Goal: Task Accomplishment & Management: Complete application form

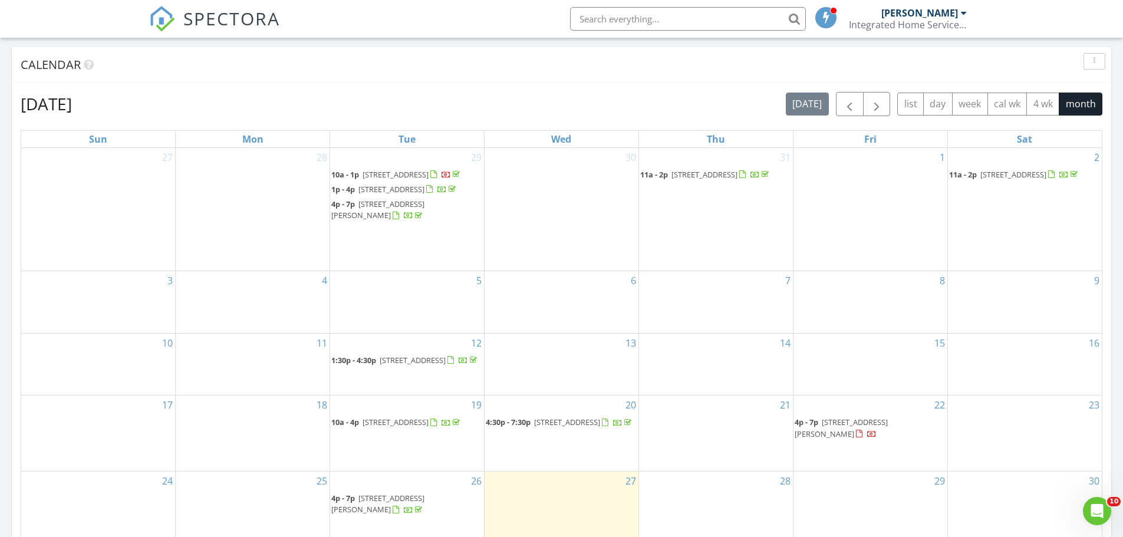
scroll to position [531, 0]
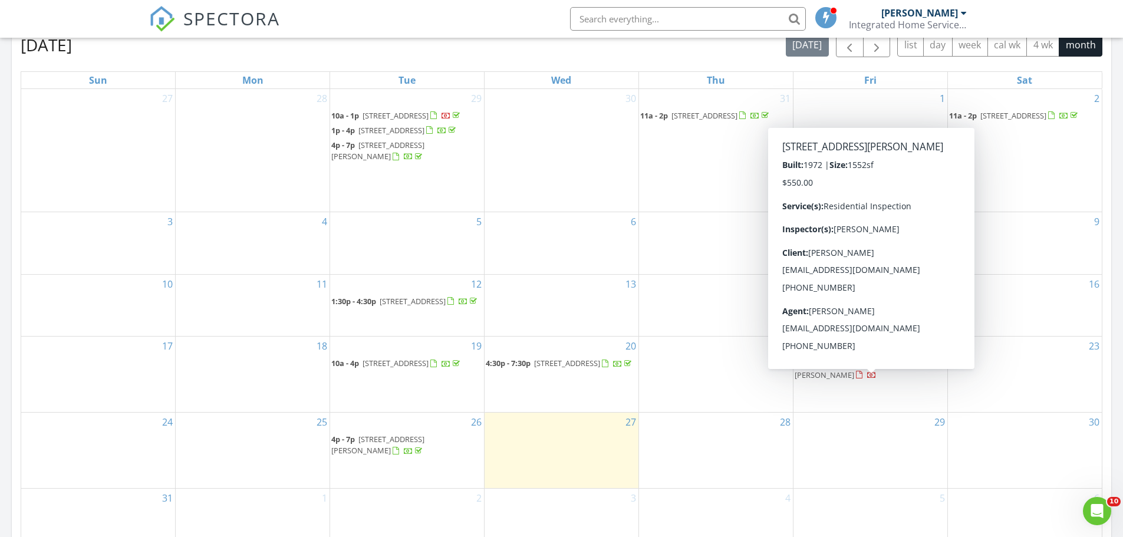
click at [908, 384] on body "SPECTORA Eric Leifheit Integrated Home Services and Consulting, Inc. Role: Insp…" at bounding box center [561, 298] width 1123 height 1658
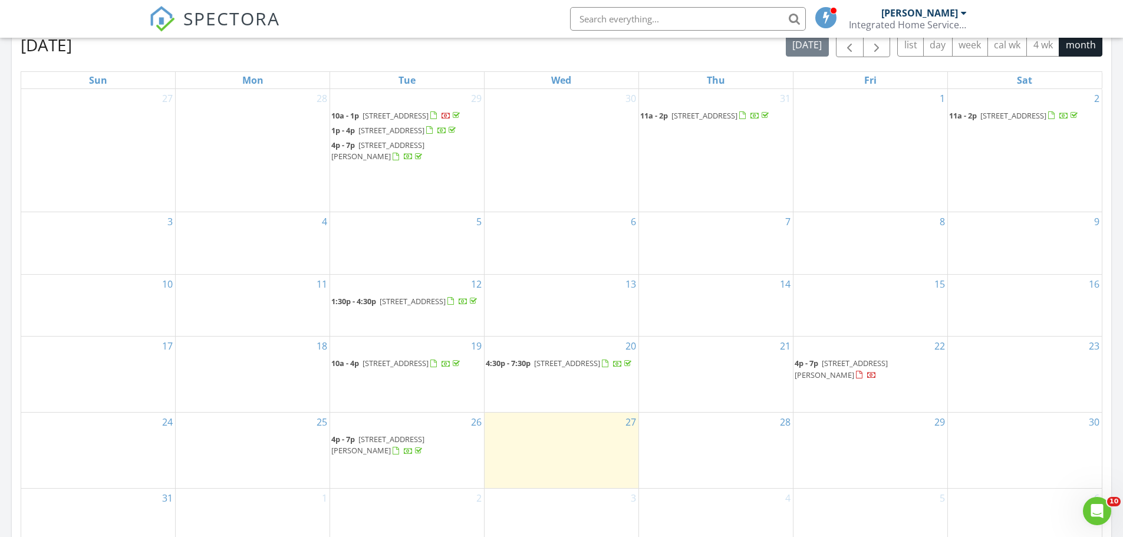
click at [888, 380] on span "11A Dewitt St, Jacksonville 28540" at bounding box center [841, 369] width 93 height 22
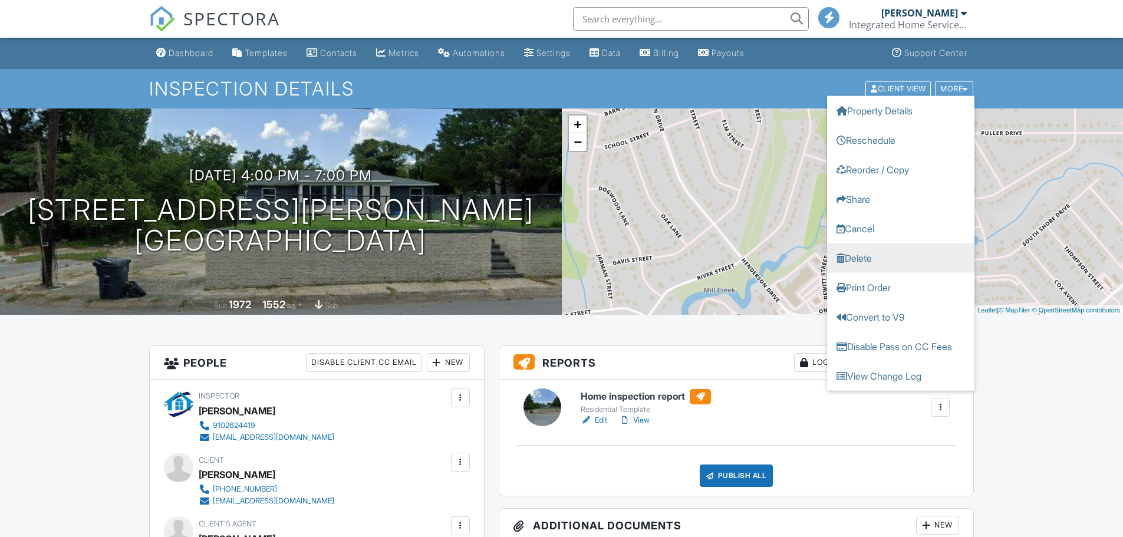
click at [933, 263] on link "Delete" at bounding box center [900, 257] width 147 height 29
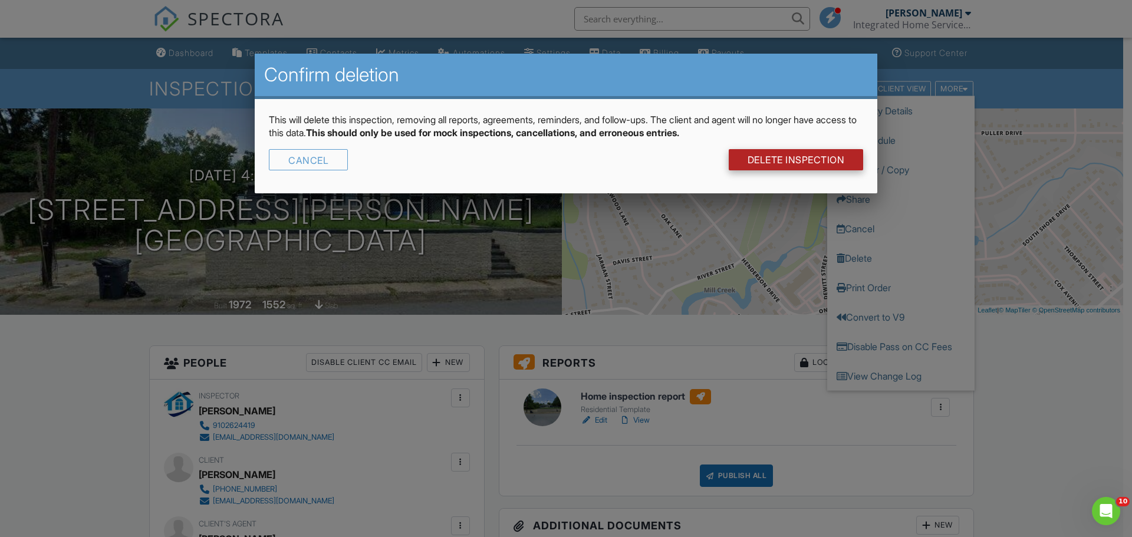
click at [819, 167] on link "DELETE Inspection" at bounding box center [796, 159] width 135 height 21
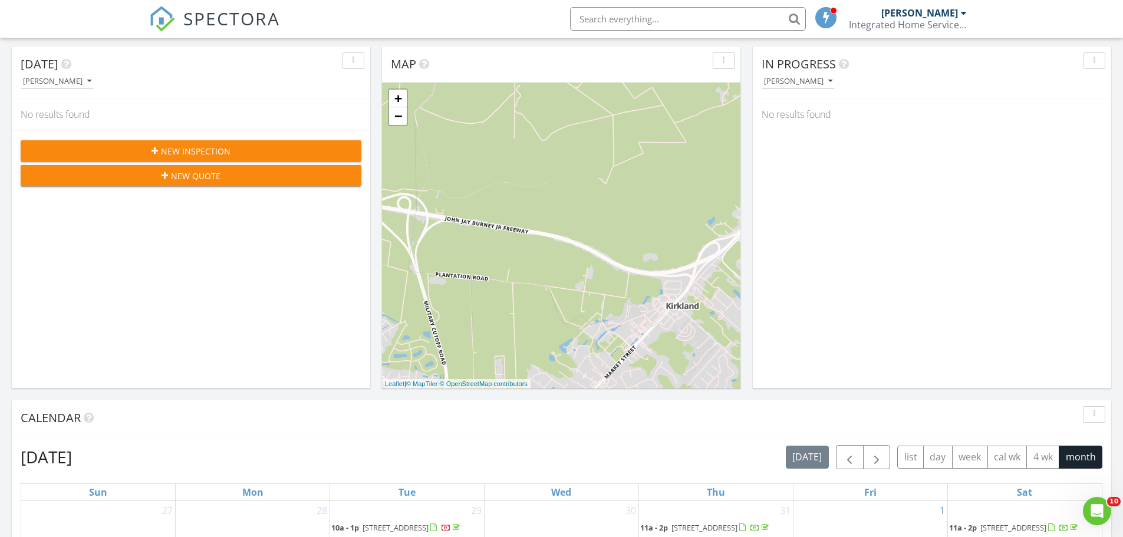
scroll to position [118, 0]
click at [302, 149] on div "New Inspection" at bounding box center [191, 152] width 322 height 12
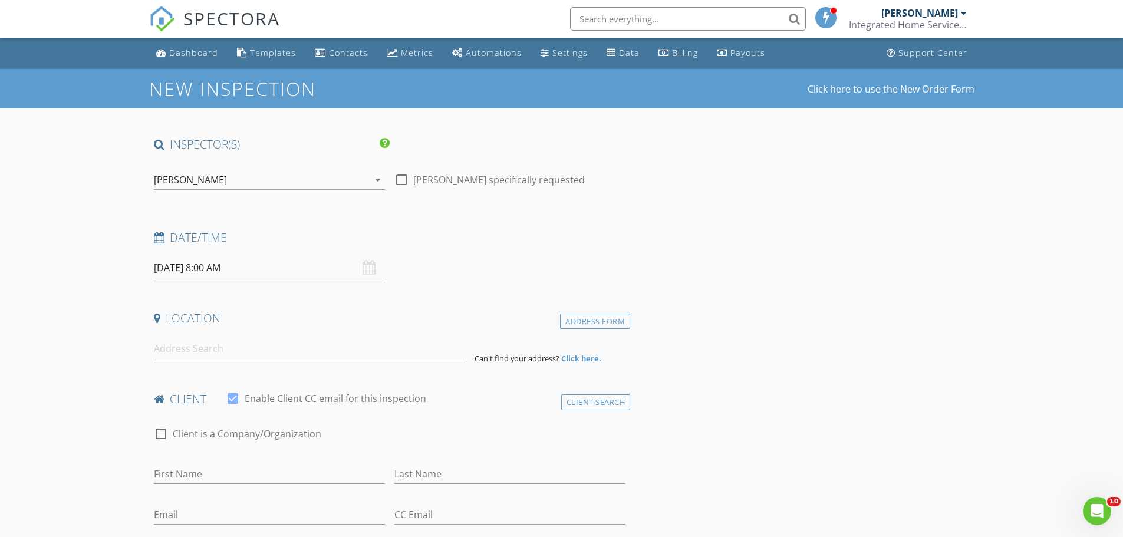
click at [261, 270] on input "08/28/2025 8:00 AM" at bounding box center [269, 267] width 231 height 29
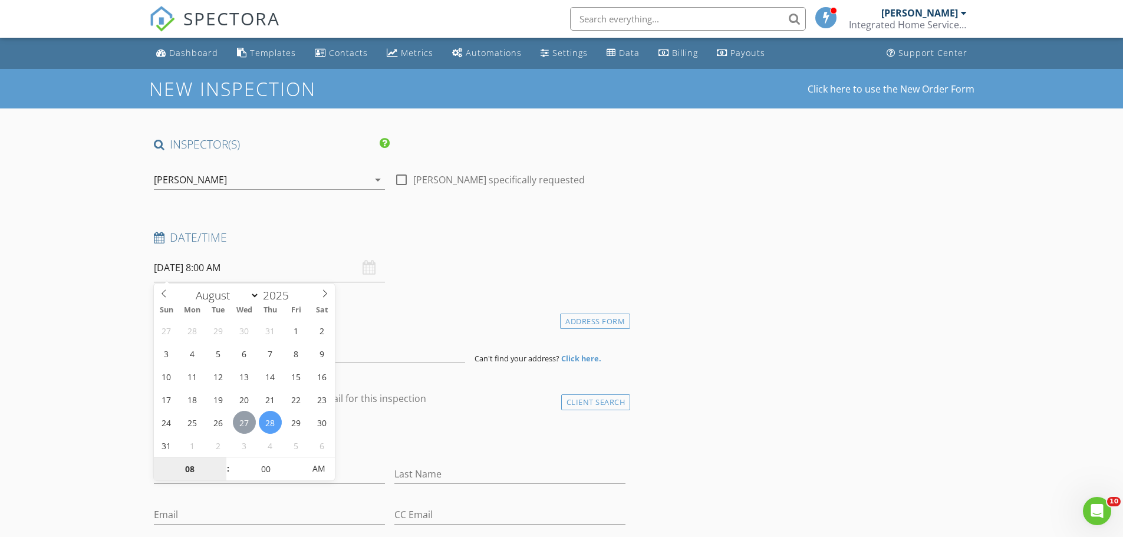
type input "08/27/2025 8:00 AM"
type input "09"
type input "08/27/2025 9:00 AM"
click at [219, 467] on span at bounding box center [222, 463] width 8 height 12
type input "10"
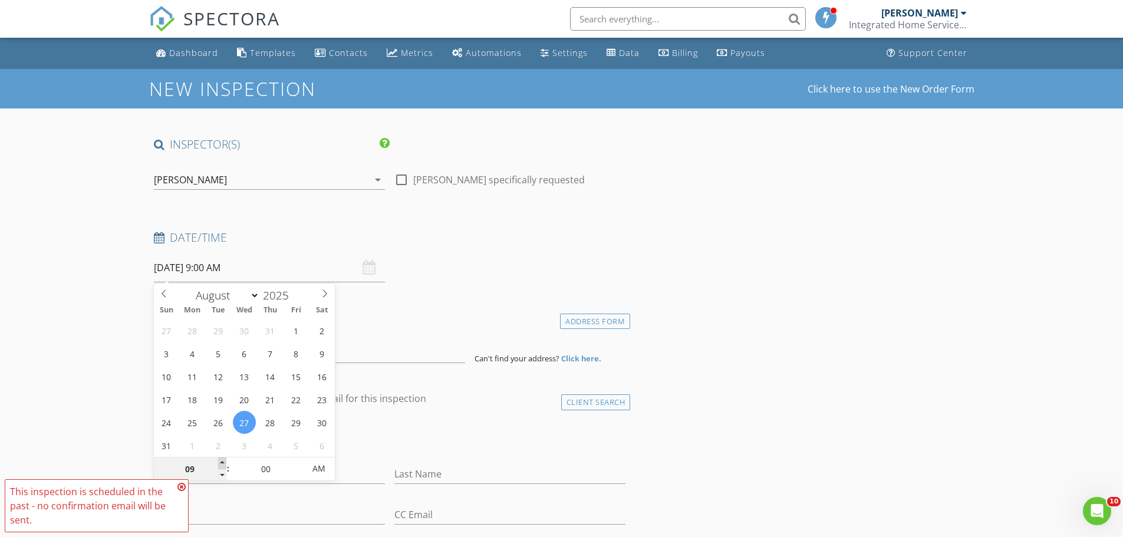
type input "08/27/2025 10:00 AM"
click at [219, 467] on span at bounding box center [222, 463] width 8 height 12
type input "11"
type input "08/27/2025 11:00 AM"
click at [219, 467] on span at bounding box center [222, 463] width 8 height 12
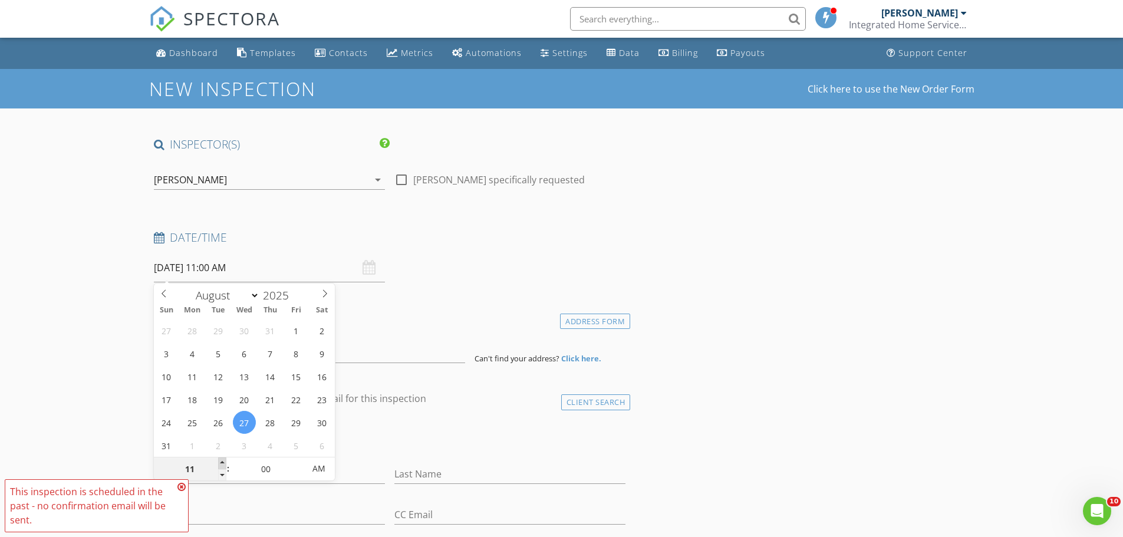
type input "12"
type input "08/27/2025 12:00 PM"
click at [219, 467] on span at bounding box center [222, 463] width 8 height 12
type input "01"
type input "08/27/2025 1:00 PM"
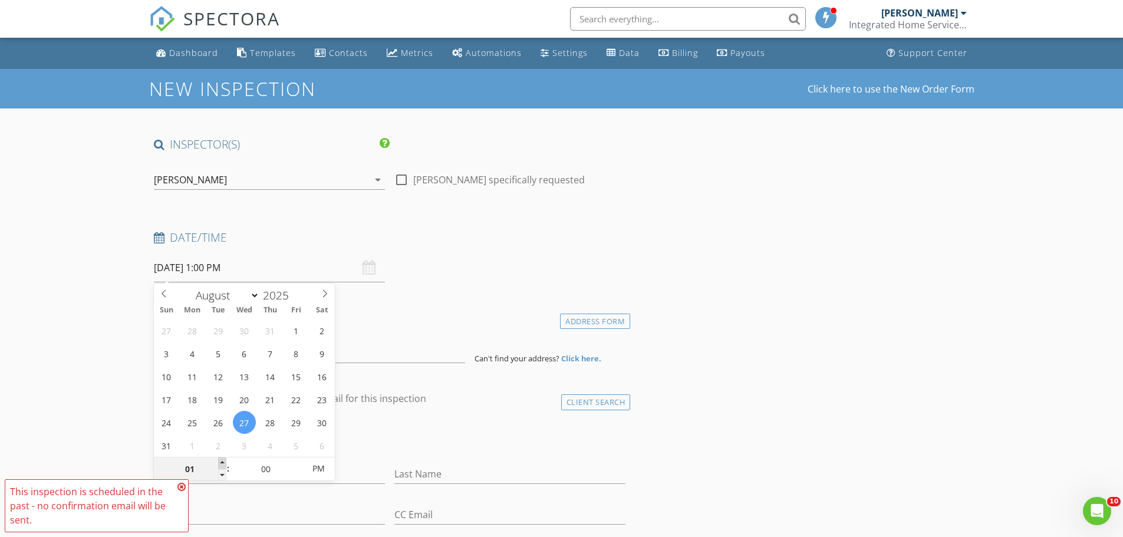
click at [219, 467] on span at bounding box center [222, 463] width 8 height 12
click at [217, 472] on input "01" at bounding box center [190, 469] width 73 height 24
type input "12"
type input "08/27/2025 12:00 PM"
click at [221, 476] on span at bounding box center [222, 475] width 8 height 12
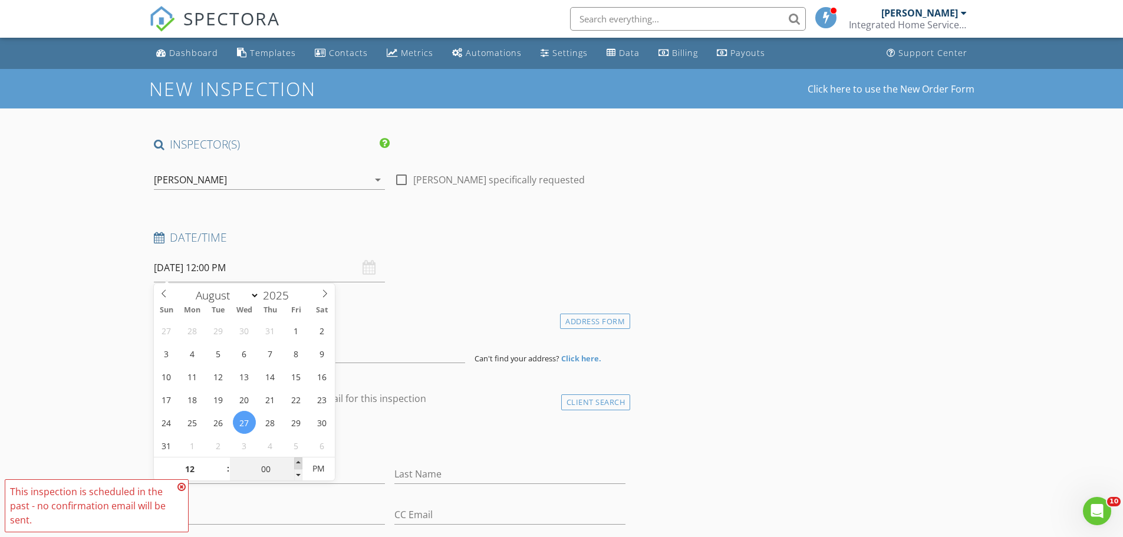
type input "05"
type input "08/27/2025 12:05 PM"
click at [297, 462] on span at bounding box center [298, 463] width 8 height 12
type input "10"
type input "08/27/2025 12:10 PM"
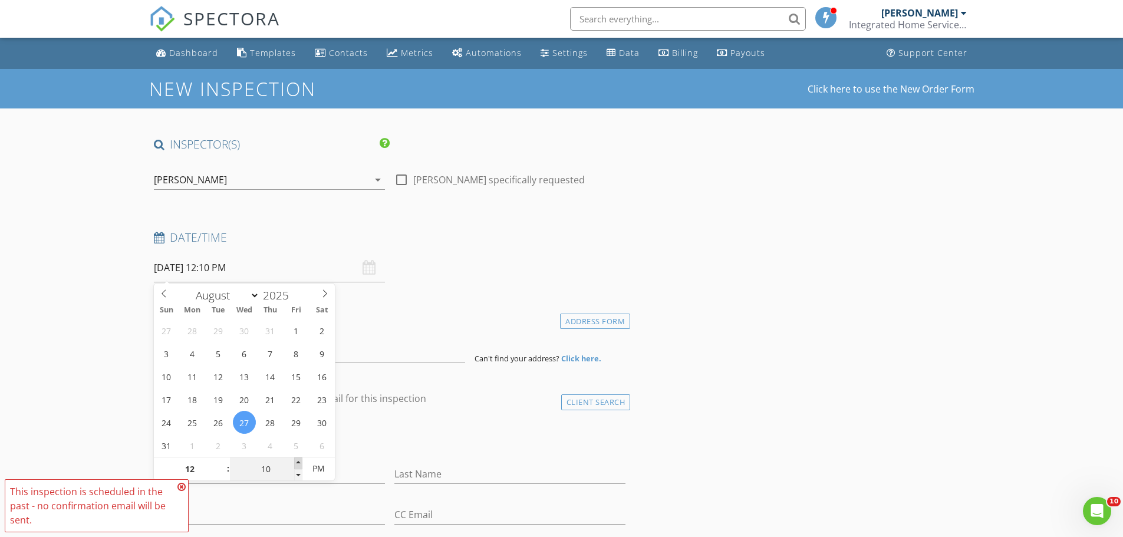
click at [297, 462] on span at bounding box center [298, 463] width 8 height 12
type input "15"
type input "08/27/2025 12:15 PM"
click at [297, 462] on span at bounding box center [298, 463] width 8 height 12
type input "20"
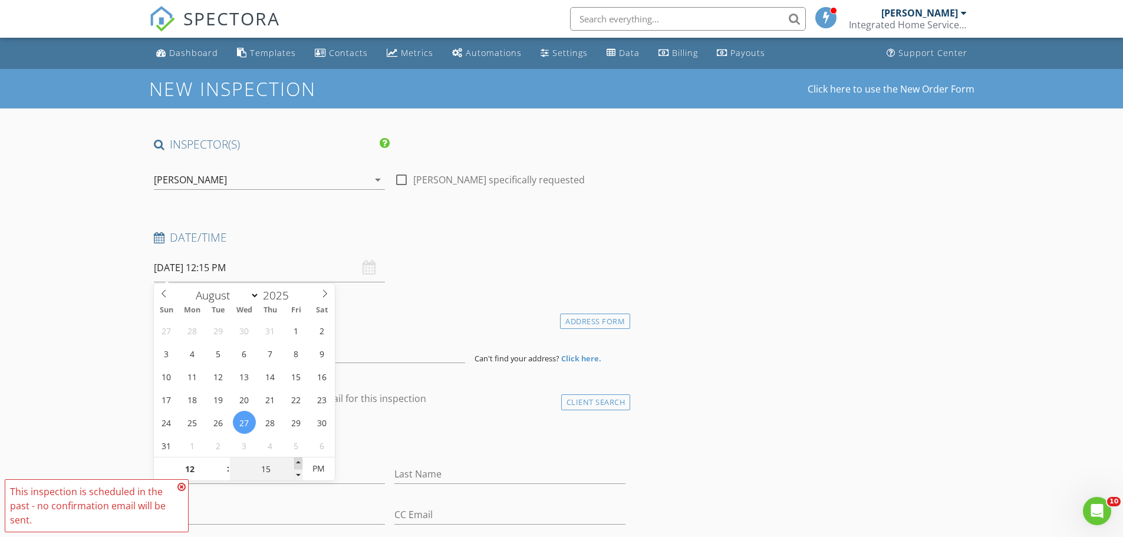
type input "08/27/2025 12:20 PM"
click at [297, 462] on span at bounding box center [298, 463] width 8 height 12
type input "25"
type input "08/27/2025 12:25 PM"
click at [297, 462] on span at bounding box center [298, 463] width 8 height 12
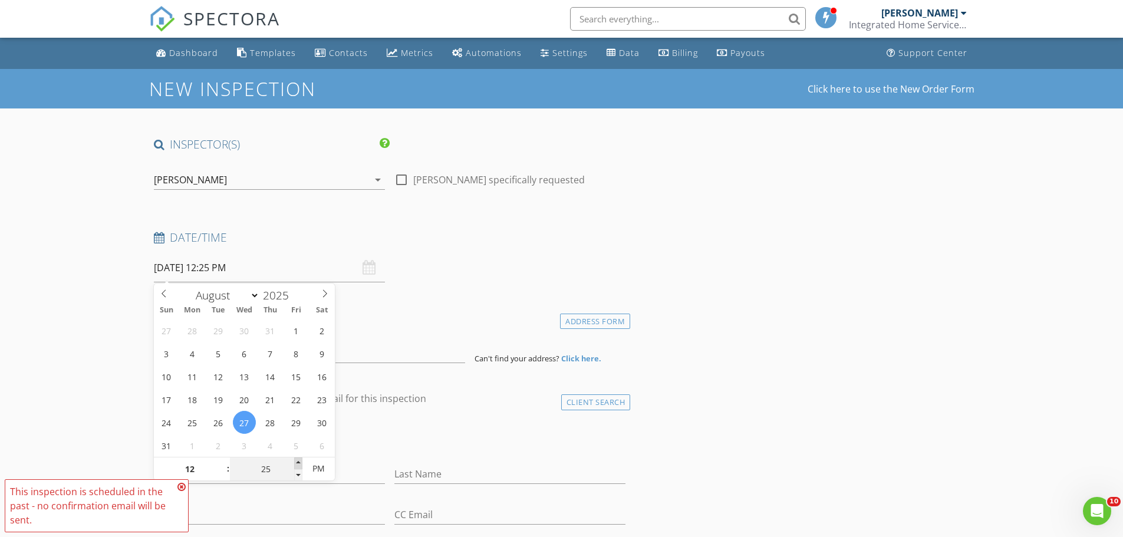
type input "30"
type input "[DATE] 12:30 PM"
click at [297, 462] on span at bounding box center [298, 463] width 8 height 12
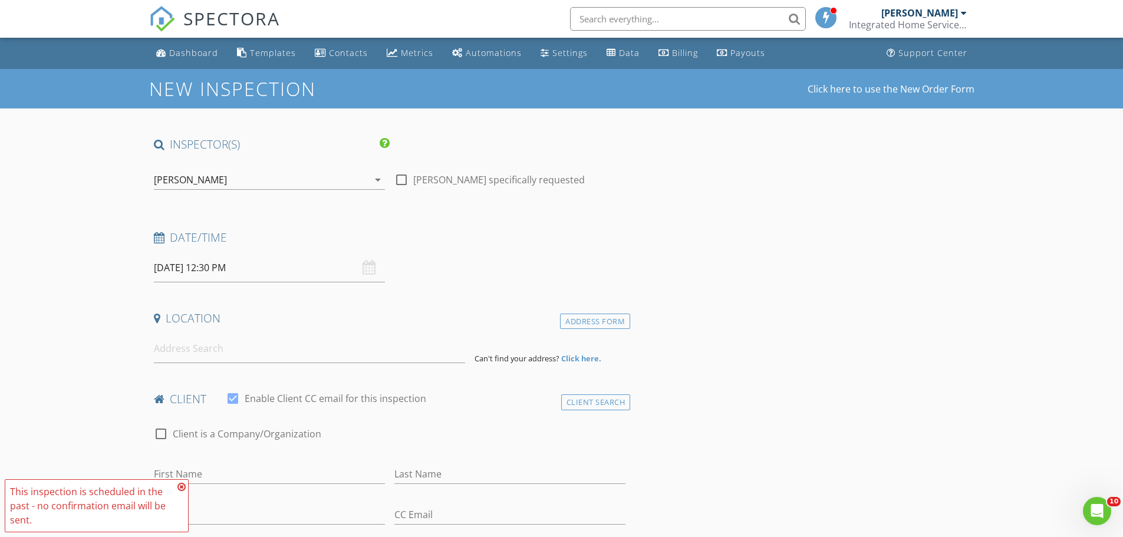
click at [373, 456] on div "First Name" at bounding box center [269, 475] width 241 height 41
click at [329, 337] on input at bounding box center [309, 348] width 311 height 29
click at [325, 359] on input at bounding box center [309, 348] width 311 height 29
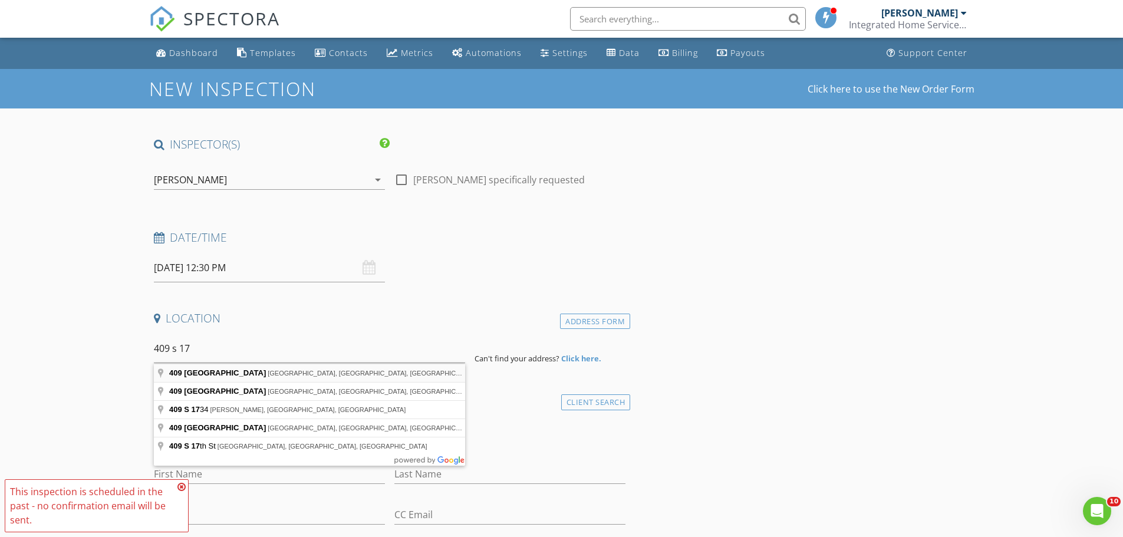
type input "409 South 17th Street, Wilmington, NC, USA"
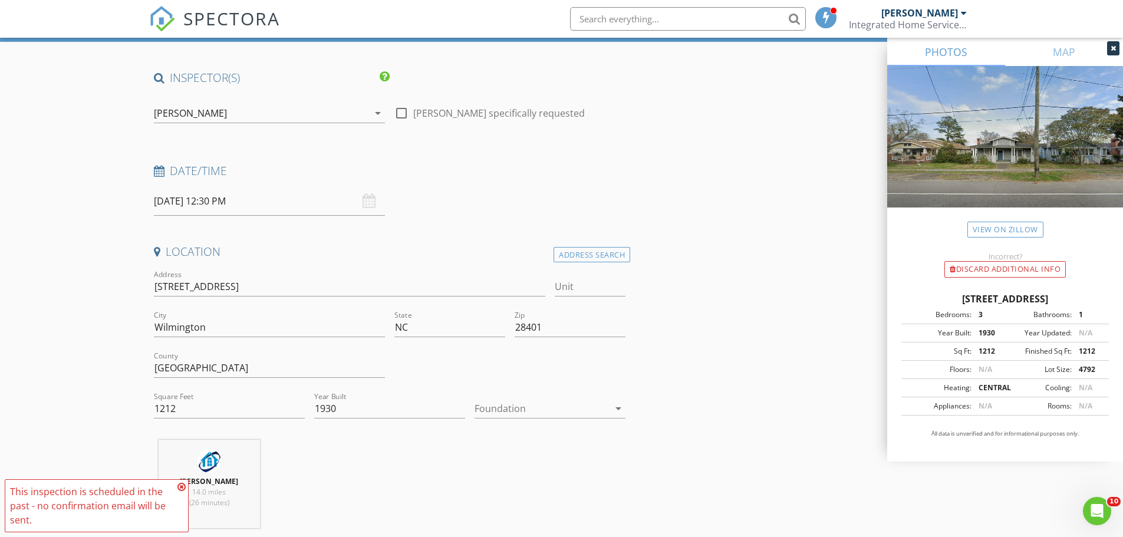
scroll to position [118, 0]
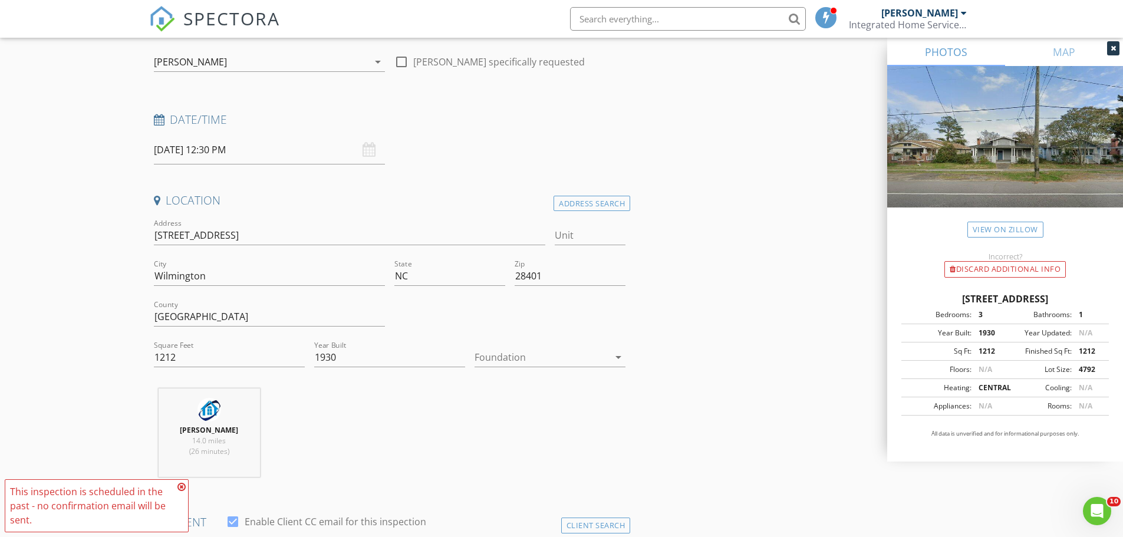
click at [511, 355] on div at bounding box center [542, 357] width 134 height 19
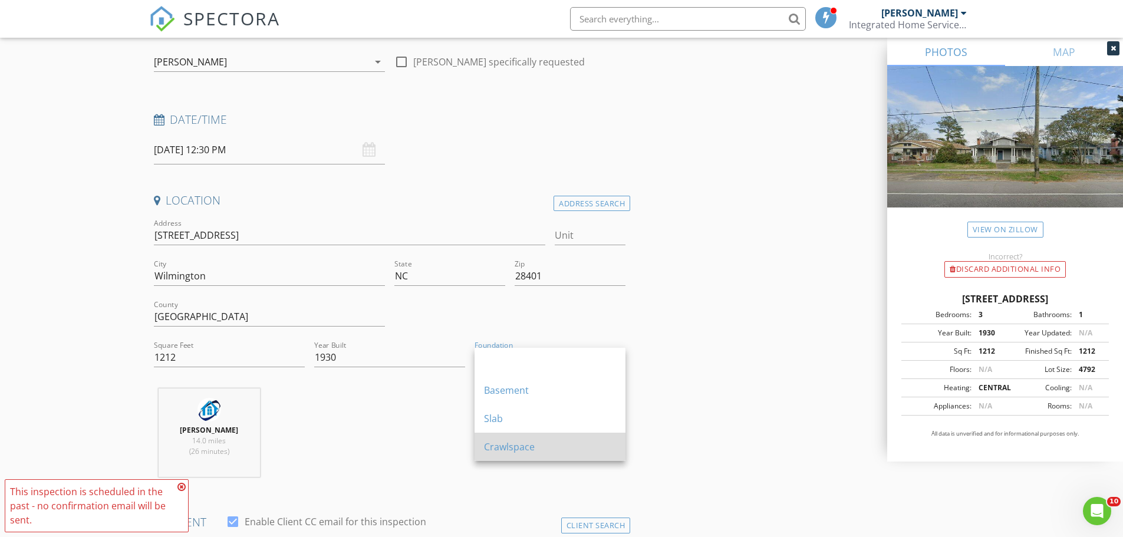
click at [522, 434] on div "Crawlspace" at bounding box center [550, 447] width 132 height 28
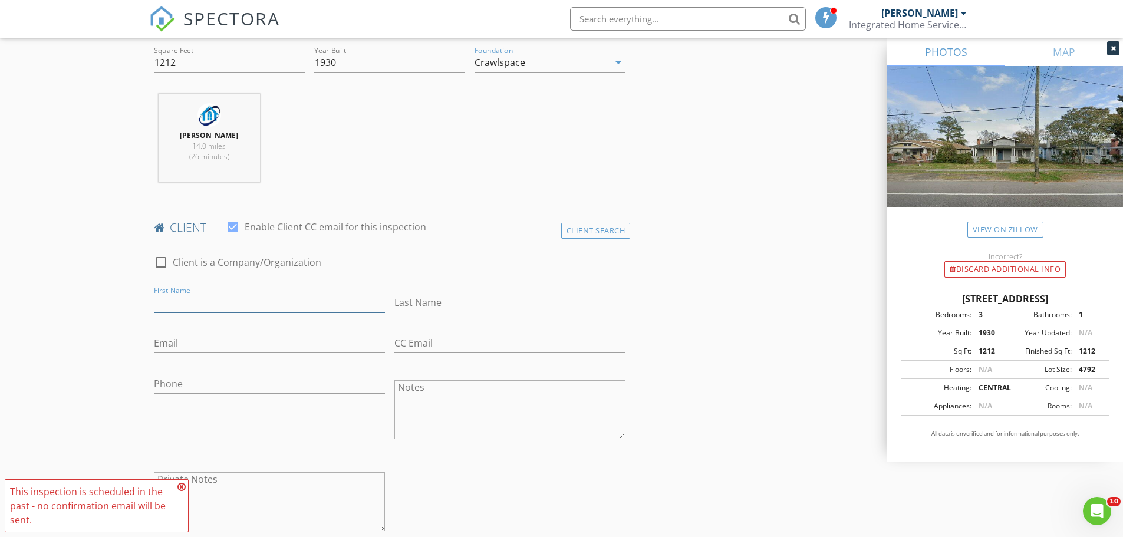
click at [218, 302] on input "First Name" at bounding box center [269, 302] width 231 height 19
type input "Mark"
type input "[PERSON_NAME]"
type input "Ewertm68@gmail.com"
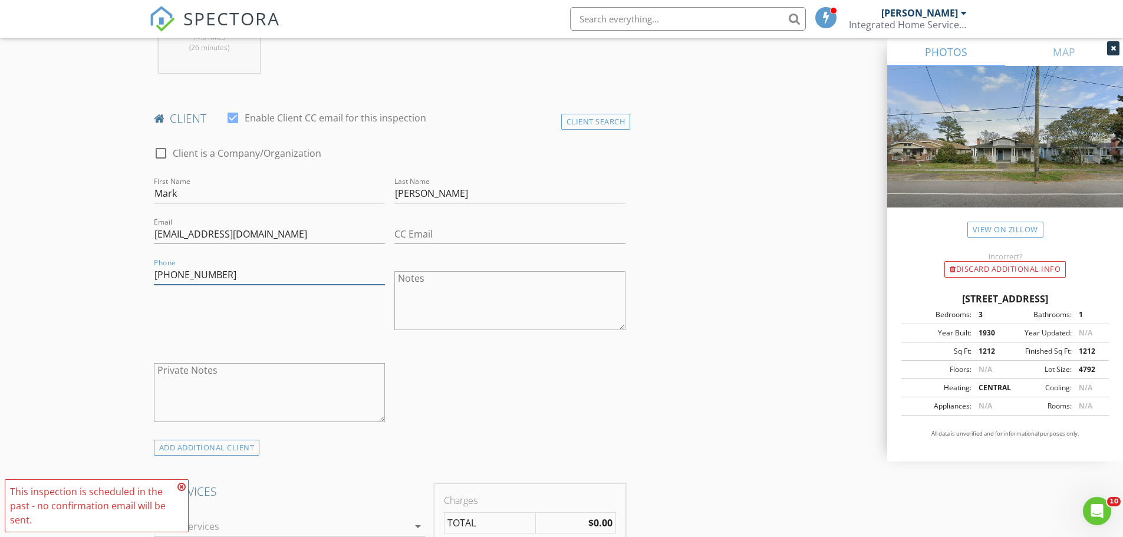
scroll to position [707, 0]
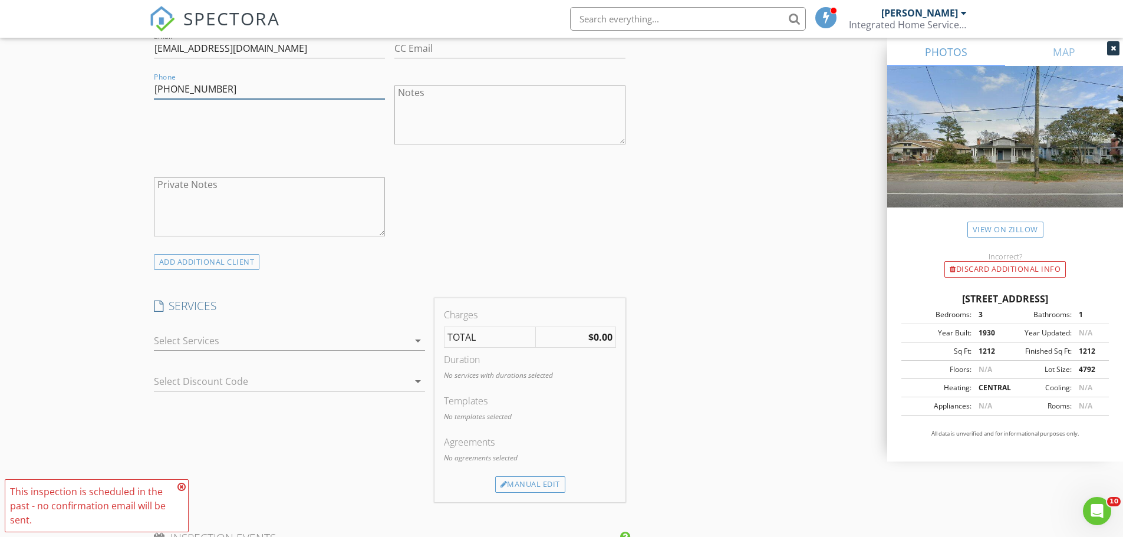
type input "[PHONE_NUMBER]"
click at [294, 338] on div at bounding box center [281, 340] width 255 height 19
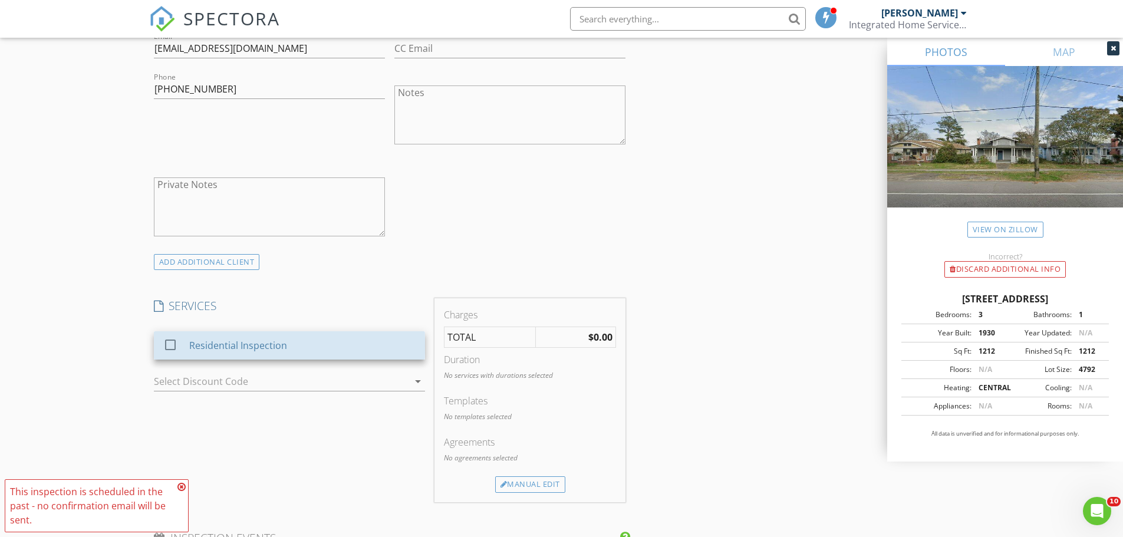
click at [294, 338] on div "Residential Inspection" at bounding box center [302, 346] width 226 height 24
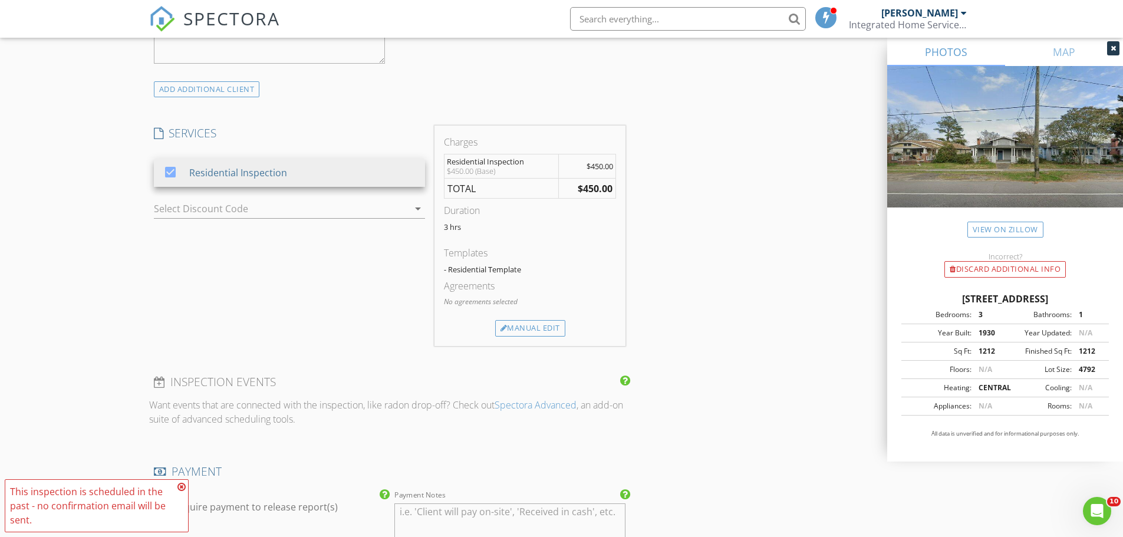
scroll to position [884, 0]
click at [522, 325] on div "Manual Edit" at bounding box center [530, 324] width 70 height 17
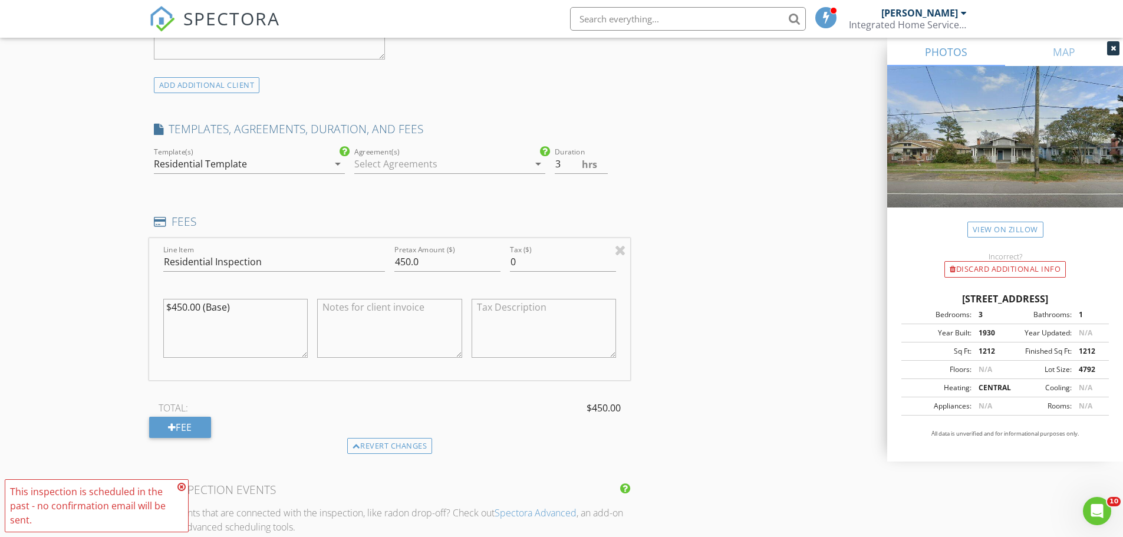
click at [423, 159] on div at bounding box center [441, 163] width 174 height 19
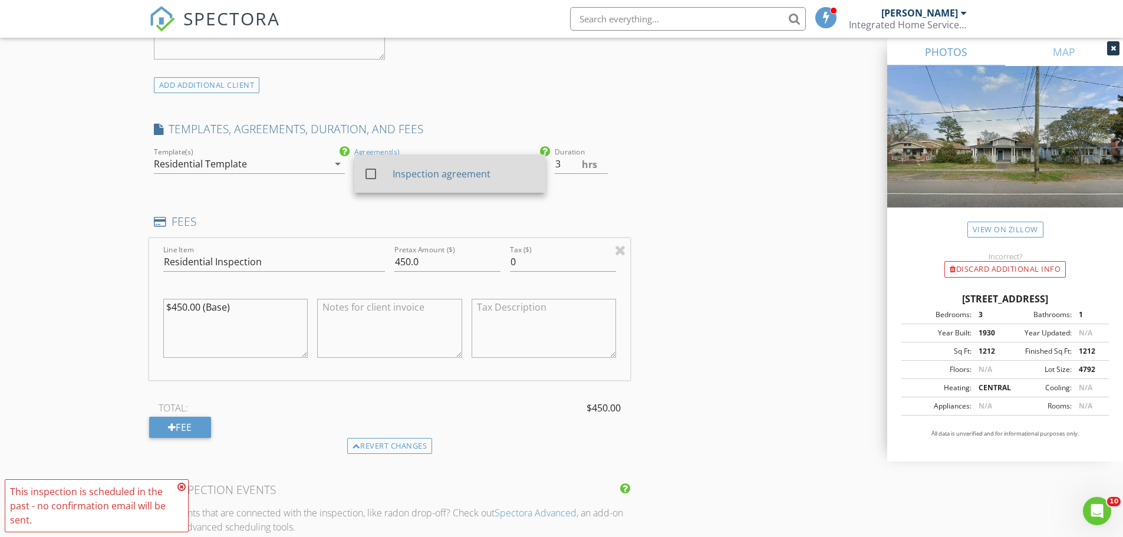
click at [423, 161] on div "check_box_outline_blank Inspection agreement" at bounding box center [450, 173] width 172 height 29
drag, startPoint x: 292, startPoint y: 315, endPoint x: 41, endPoint y: 276, distance: 253.5
click at [41, 276] on div "New Inspection Click here to use the New Order Form INSPECTOR(S) check_box Eric…" at bounding box center [561, 264] width 1123 height 2158
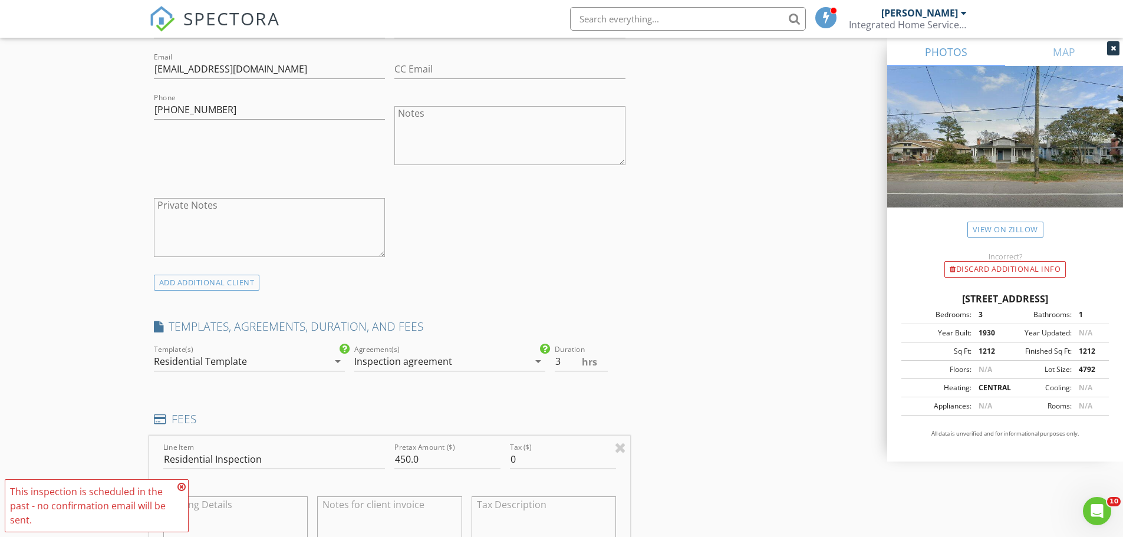
scroll to position [707, 0]
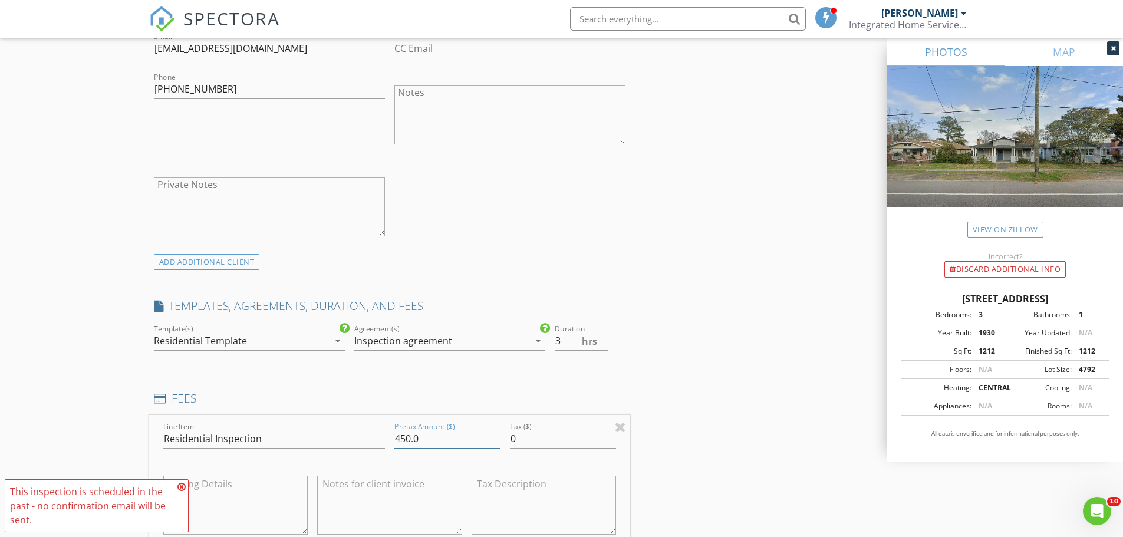
drag, startPoint x: 454, startPoint y: 442, endPoint x: 321, endPoint y: 421, distance: 134.2
click at [319, 421] on div "Line Item Residential Inspection Pretax Amount ($) 450.0 Tax ($) 0" at bounding box center [390, 486] width 482 height 142
type input "525.00"
click at [767, 403] on div "INSPECTOR(S) check_box Eric Leifheit PRIMARY Eric Leifheit arrow_drop_down chec…" at bounding box center [561, 460] width 825 height 2062
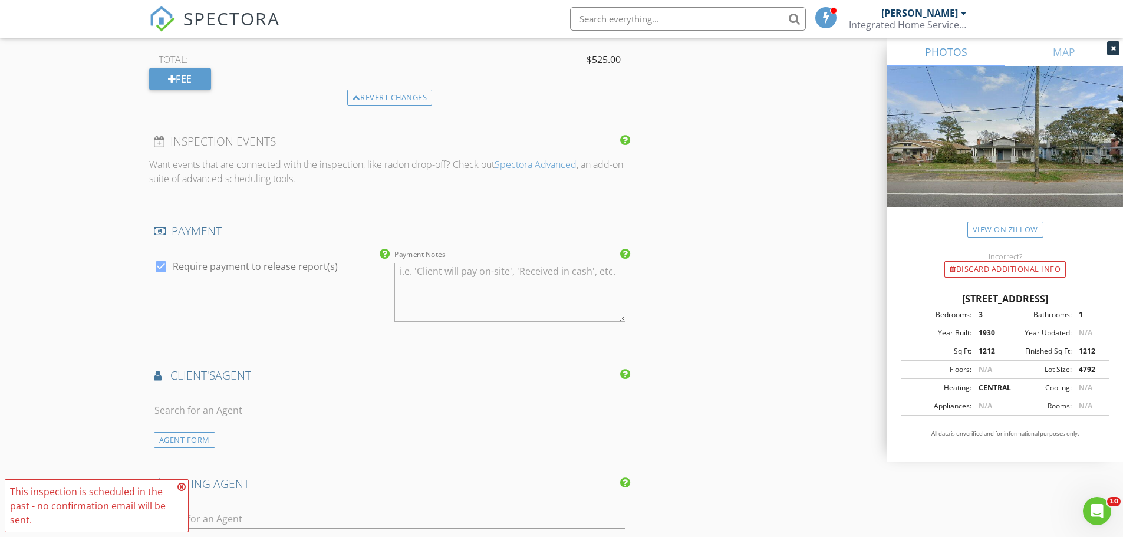
scroll to position [1356, 0]
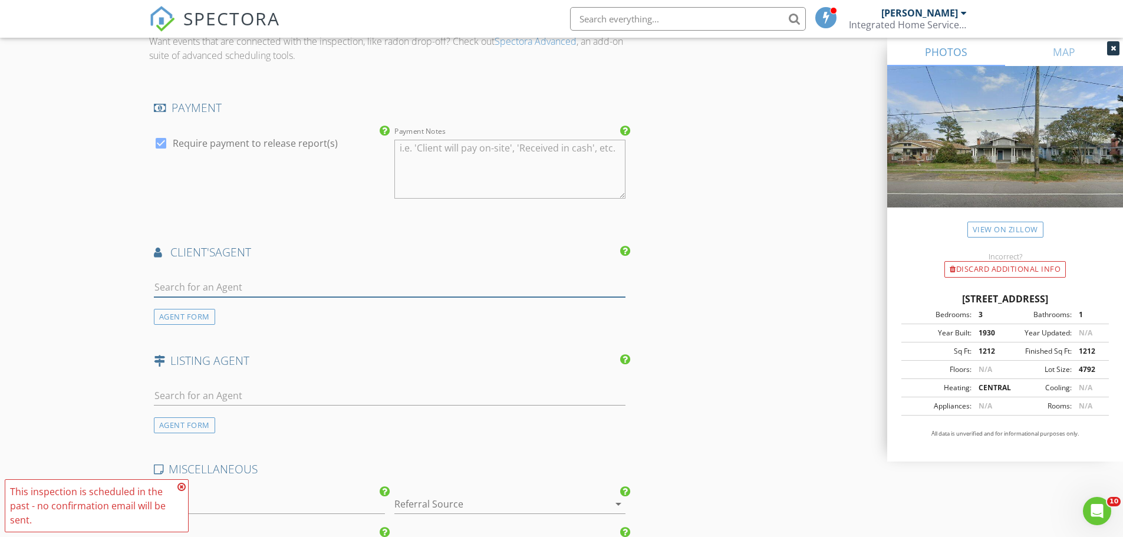
click at [370, 283] on input "text" at bounding box center [390, 287] width 472 height 19
type input "jacob"
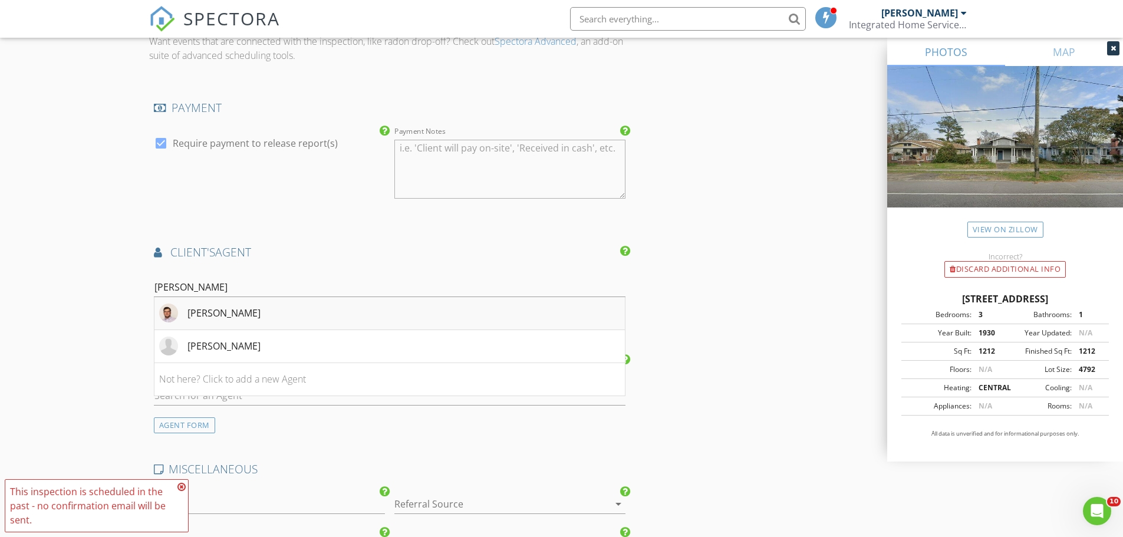
click at [381, 314] on li "[PERSON_NAME]" at bounding box center [389, 313] width 471 height 33
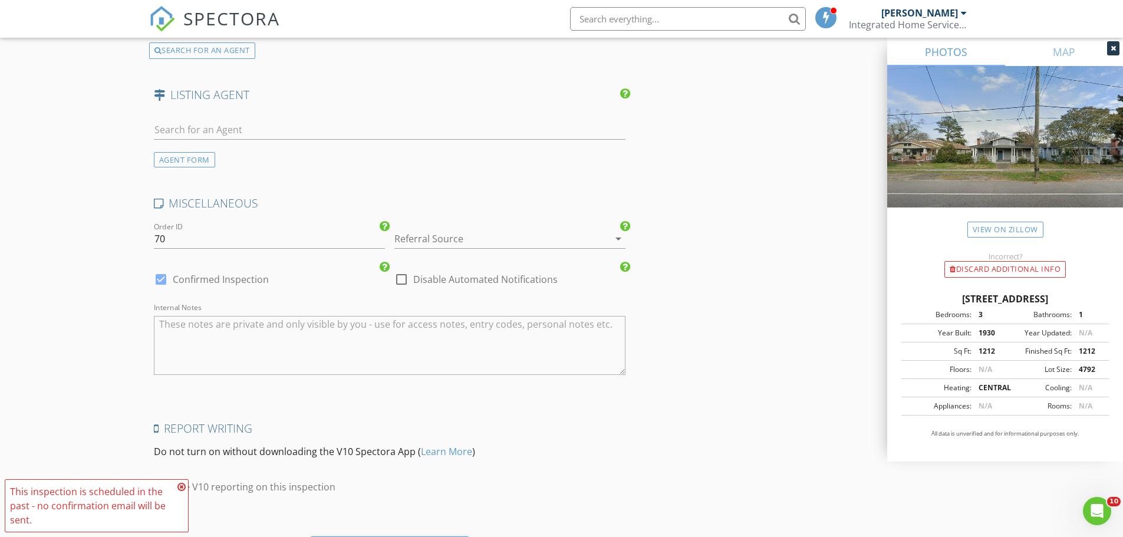
scroll to position [1958, 0]
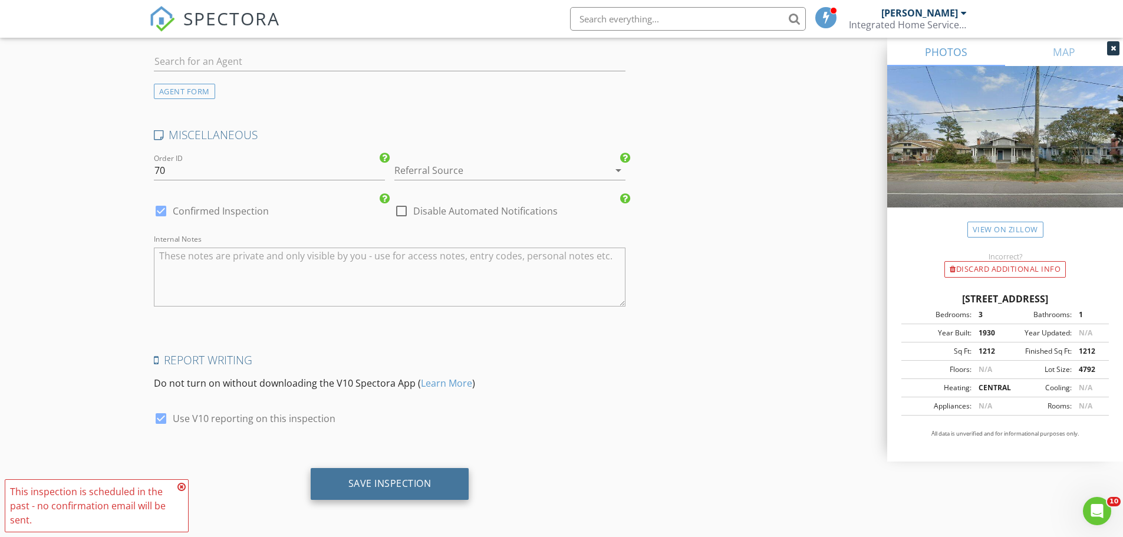
click at [360, 482] on div "Save Inspection" at bounding box center [389, 484] width 83 height 12
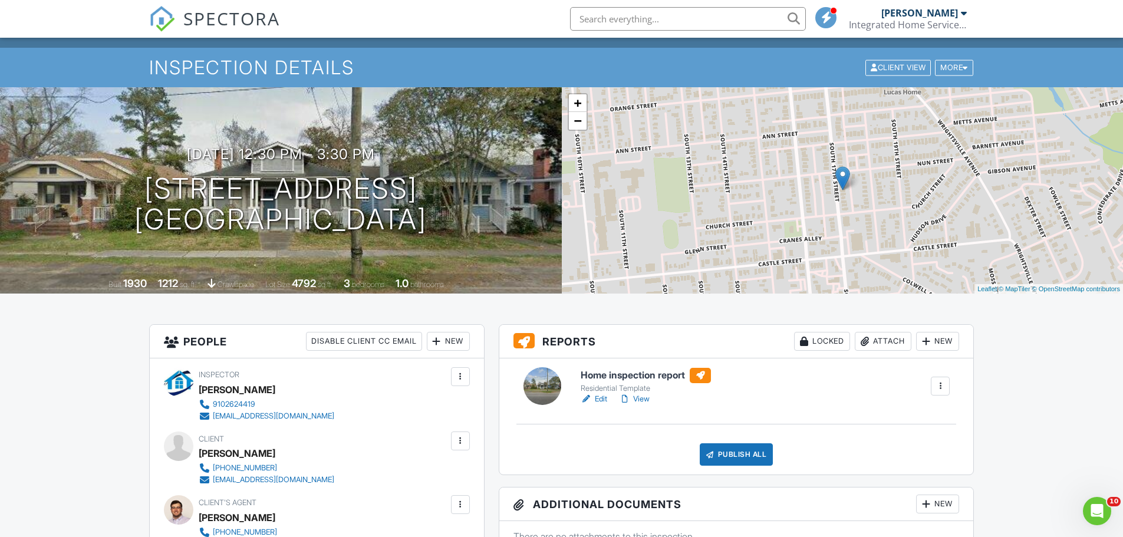
scroll to position [59, 0]
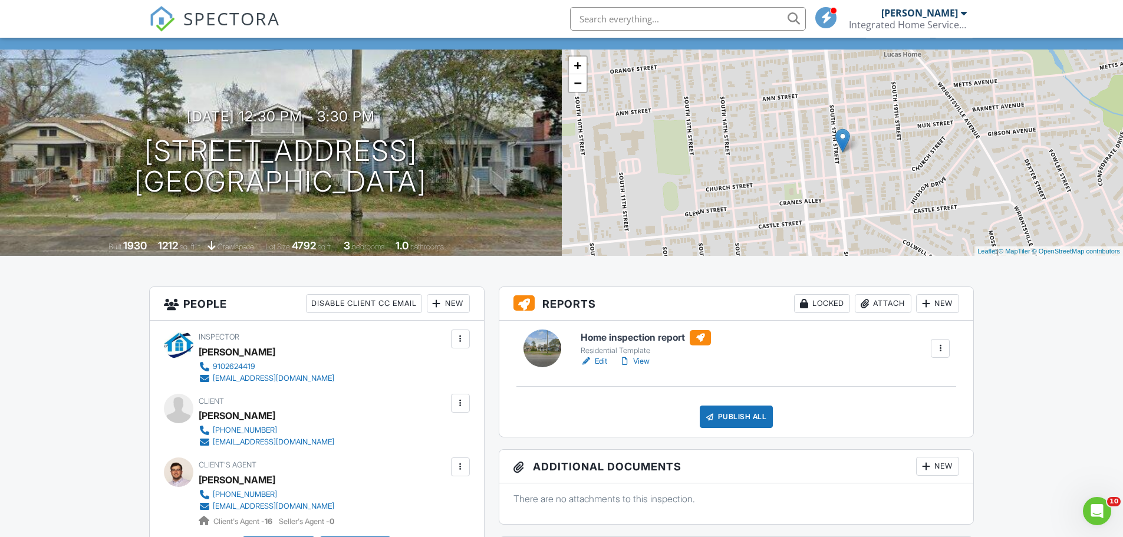
click at [601, 361] on link "Edit" at bounding box center [594, 361] width 27 height 12
